Goal: Answer question/provide support

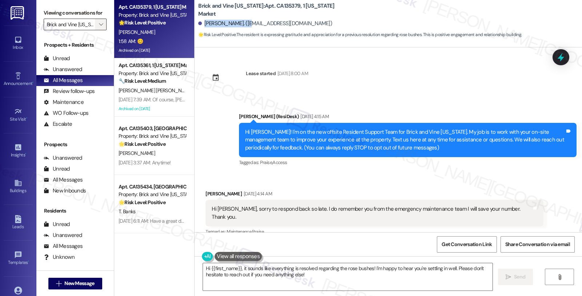
scroll to position [99, 0]
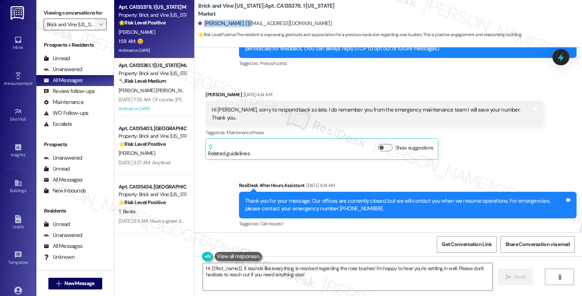
click at [95, 30] on button "" at bounding box center [101, 25] width 12 height 12
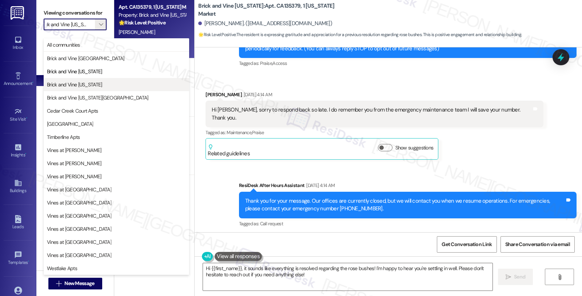
click at [86, 82] on span "Brick and Vine [US_STATE]" at bounding box center [74, 84] width 55 height 7
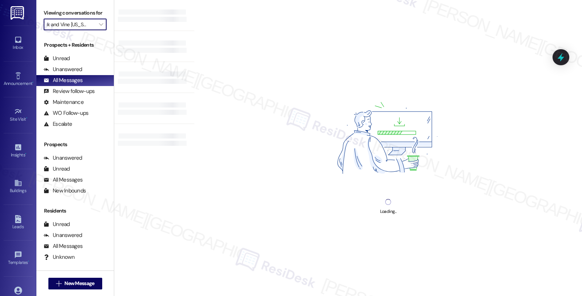
type input "Brick and Vine [US_STATE]"
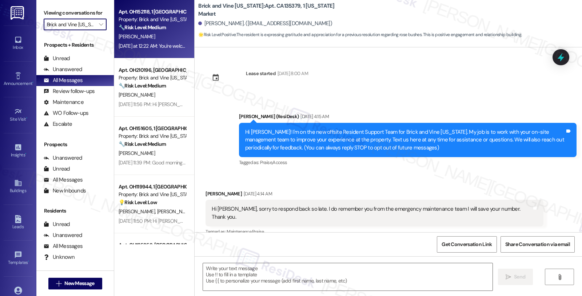
scroll to position [3258, 0]
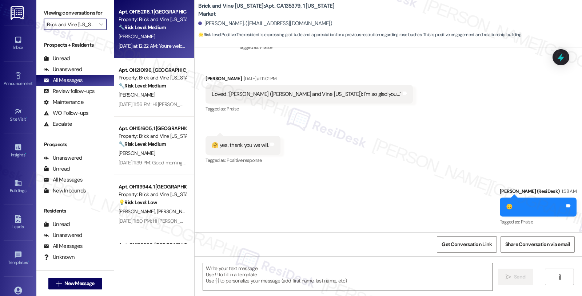
type textarea "Fetching suggested responses. Please feel free to read through the conversation…"
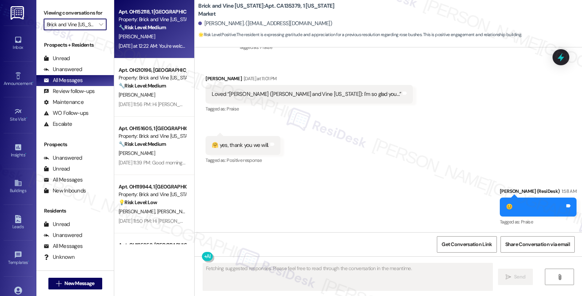
click at [179, 31] on div "Apt. OH152118, 1 Columbus Market Property: Brick and Vine [US_STATE] 🔧 Risk Lev…" at bounding box center [154, 29] width 80 height 58
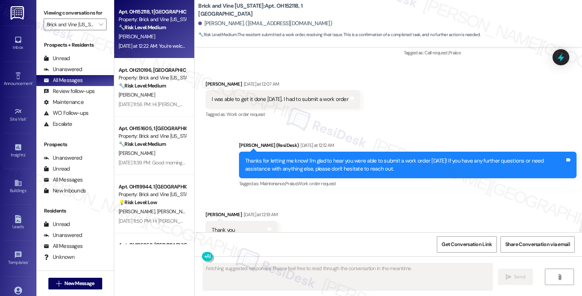
scroll to position [3536, 0]
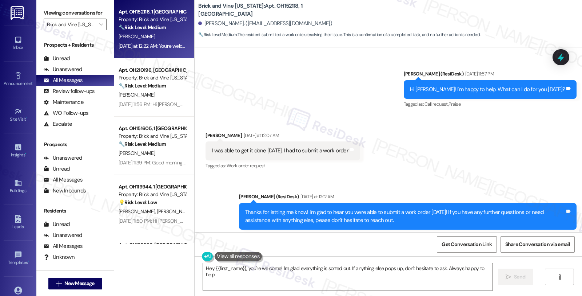
type textarea "Hey {{first_name}}, you're welcome! I'm glad everything is sorted out. If anyth…"
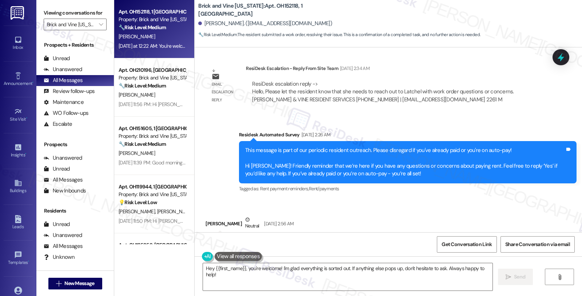
scroll to position [2525, 0]
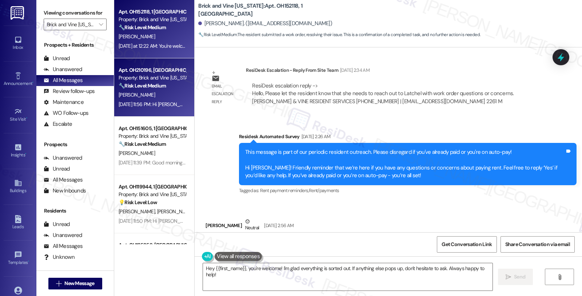
click at [156, 93] on div "[PERSON_NAME]" at bounding box center [152, 94] width 69 height 9
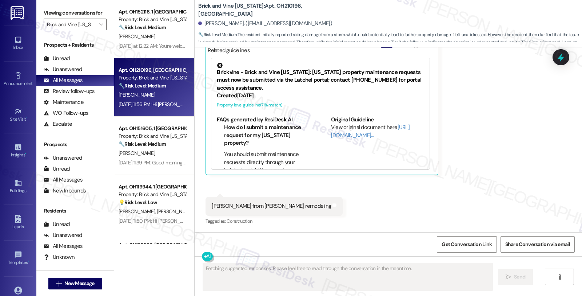
scroll to position [3142, 0]
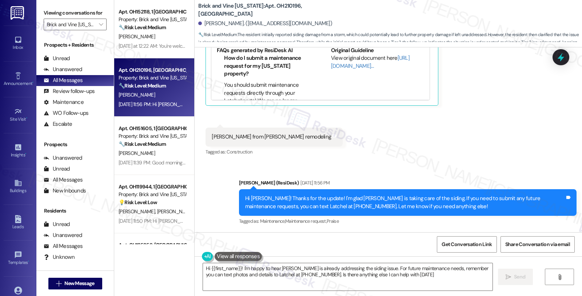
type textarea "Hi {{first_name}}! I'm happy to hear [PERSON_NAME] is already addressing the si…"
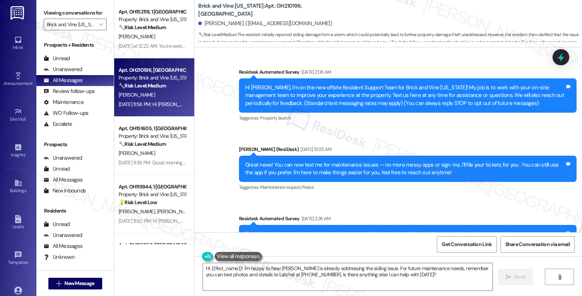
scroll to position [0, 0]
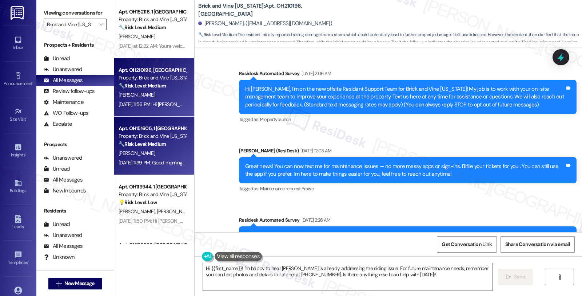
click at [158, 141] on strong "🔧 Risk Level: Medium" at bounding box center [142, 144] width 47 height 7
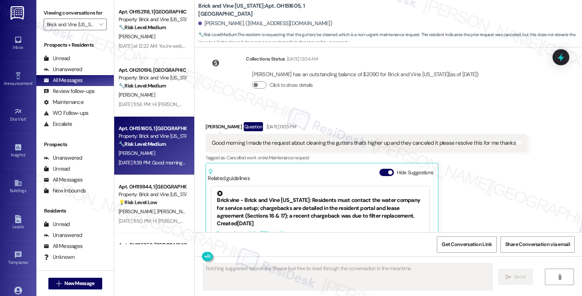
scroll to position [11878, 0]
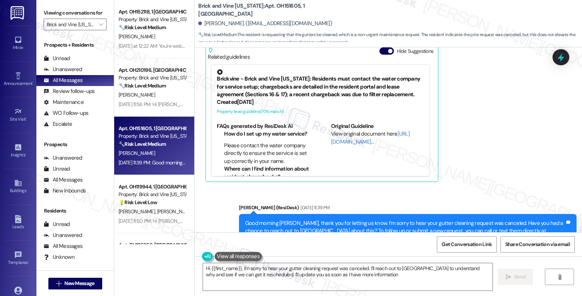
type textarea "Hi {{first_name}}, I'm sorry to hear your gutter cleaning request was canceled.…"
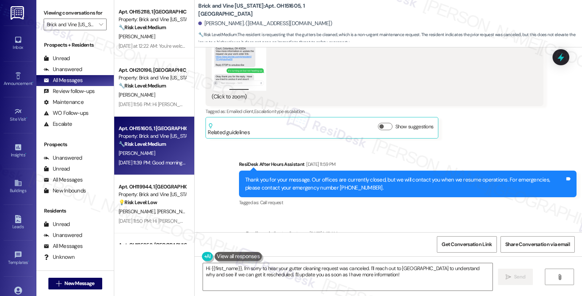
scroll to position [663, 0]
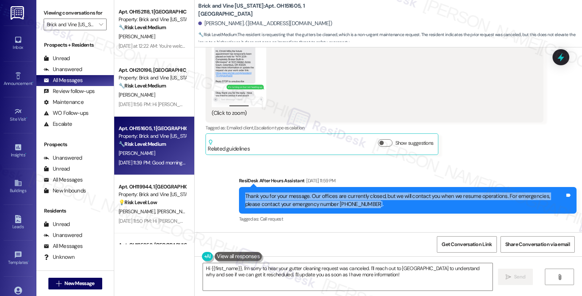
drag, startPoint x: 372, startPoint y: 206, endPoint x: 232, endPoint y: 190, distance: 141.7
click at [234, 190] on div "Sent via SMS ResiDesk After Hours Assistant [DATE] 11:59 PM Thank you for your …" at bounding box center [408, 200] width 349 height 58
copy div "Thank you for your message. Our offices are currently closed, but we will conta…"
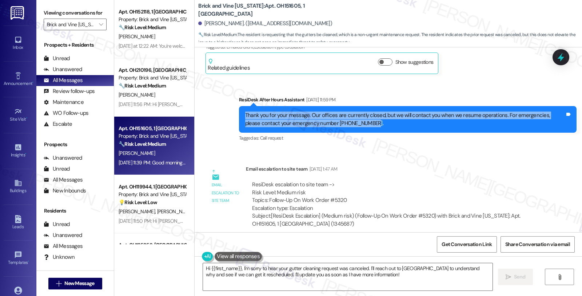
scroll to position [784, 0]
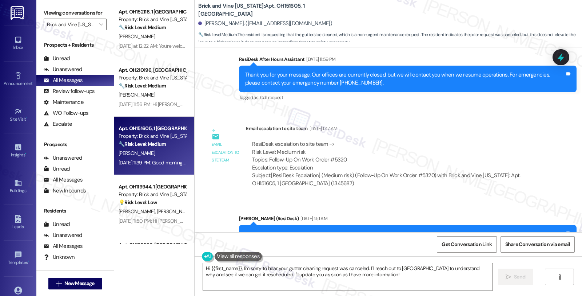
click at [442, 93] on div "Tagged as: Call request Click to highlight conversations about Call request" at bounding box center [408, 97] width 338 height 11
